Goal: Task Accomplishment & Management: Use online tool/utility

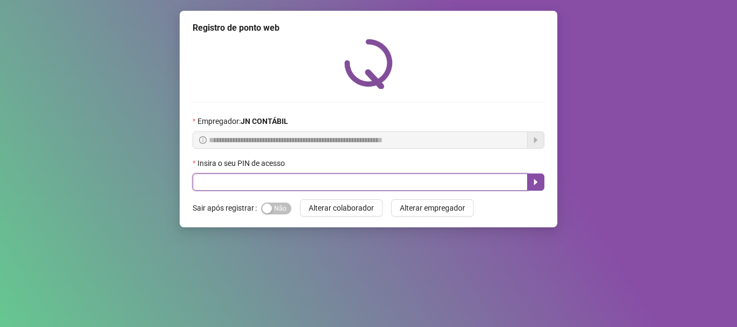
click at [483, 184] on input "text" at bounding box center [360, 182] width 335 height 17
type input "*****"
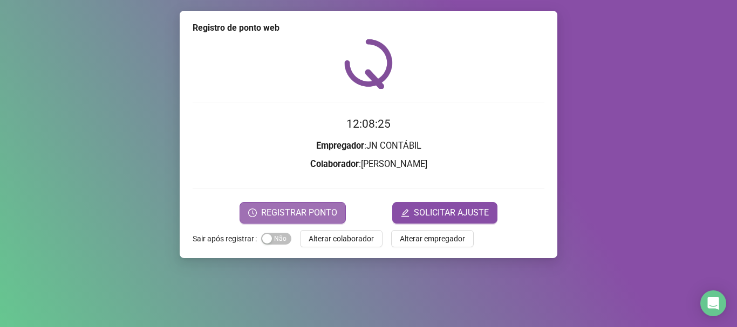
click at [313, 221] on button "REGISTRAR PONTO" at bounding box center [293, 213] width 106 height 22
